Goal: Task Accomplishment & Management: Use online tool/utility

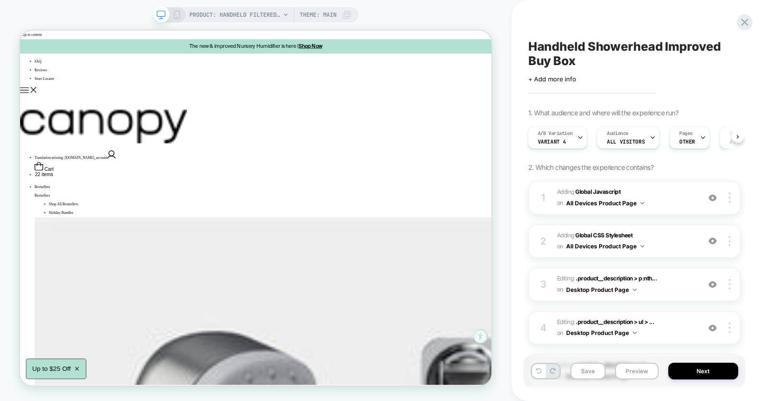
scroll to position [0, 1]
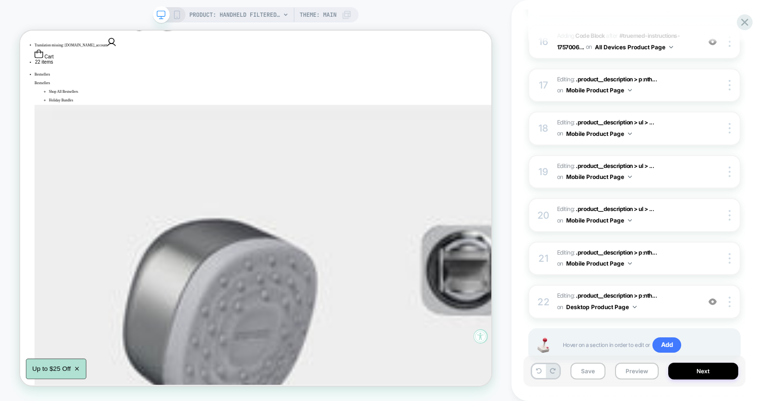
scroll to position [785, 0]
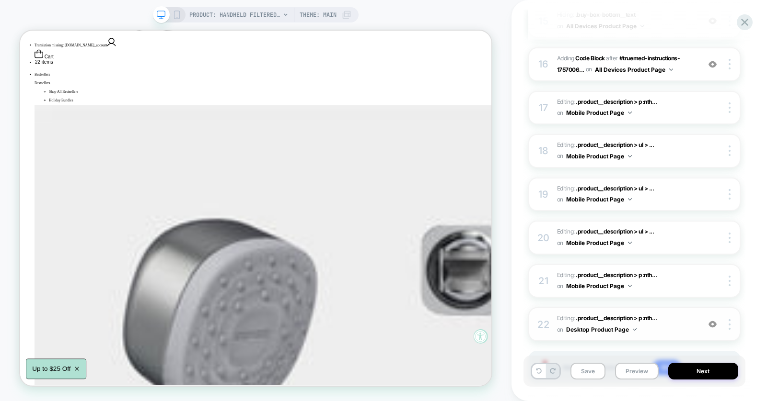
click at [681, 318] on span "Editing : .product__description > p:nth... .product__description > p:nth-child(…" at bounding box center [626, 324] width 138 height 23
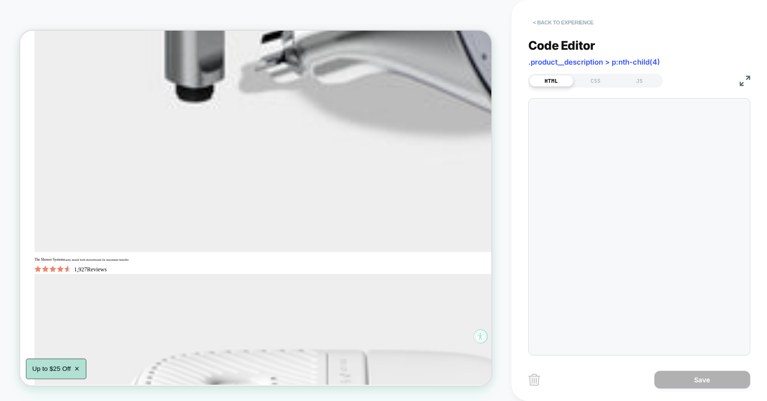
scroll to position [913, 0]
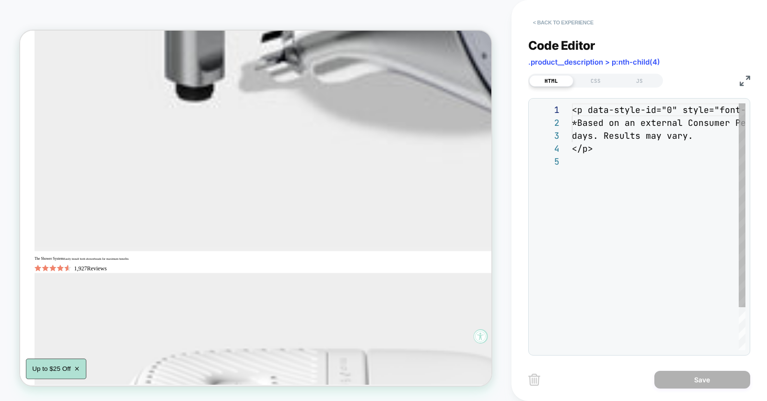
click at [570, 25] on button "< Back to experience" at bounding box center [563, 22] width 70 height 15
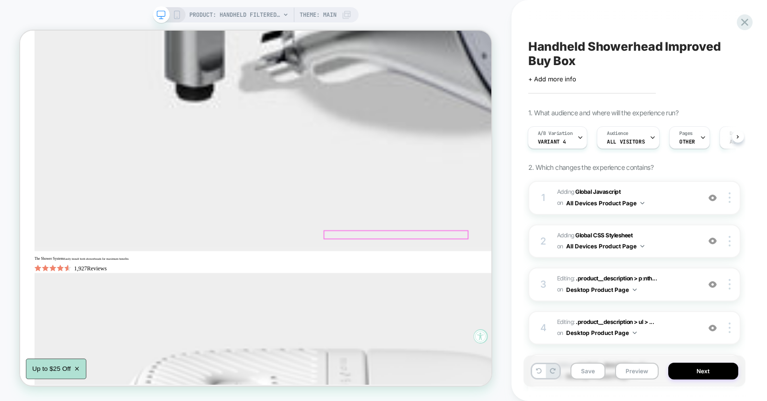
scroll to position [301, 0]
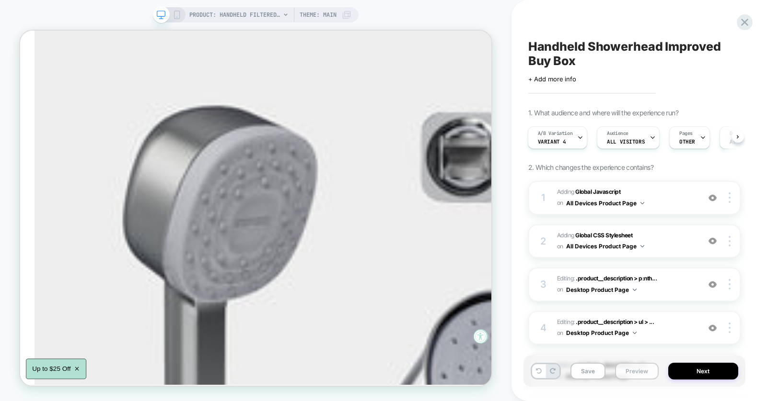
click at [628, 361] on button "Preview" at bounding box center [637, 371] width 44 height 17
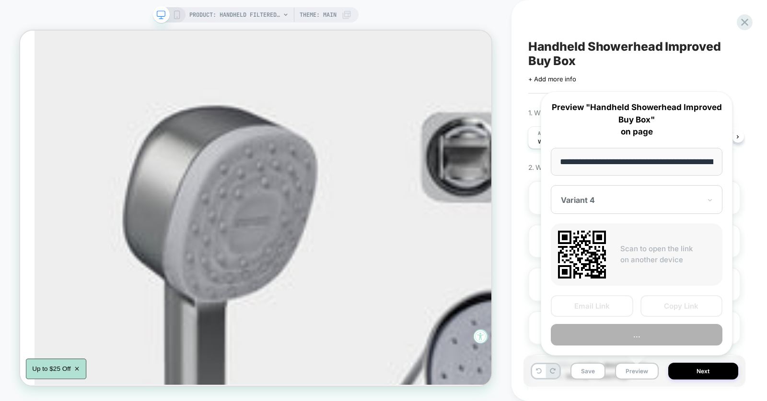
scroll to position [0, 154]
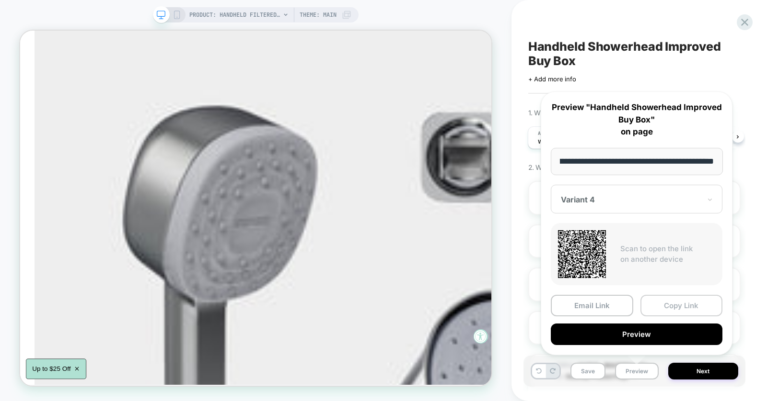
click at [652, 311] on button "Copy Link" at bounding box center [681, 306] width 82 height 22
